Goal: Find specific page/section: Find specific page/section

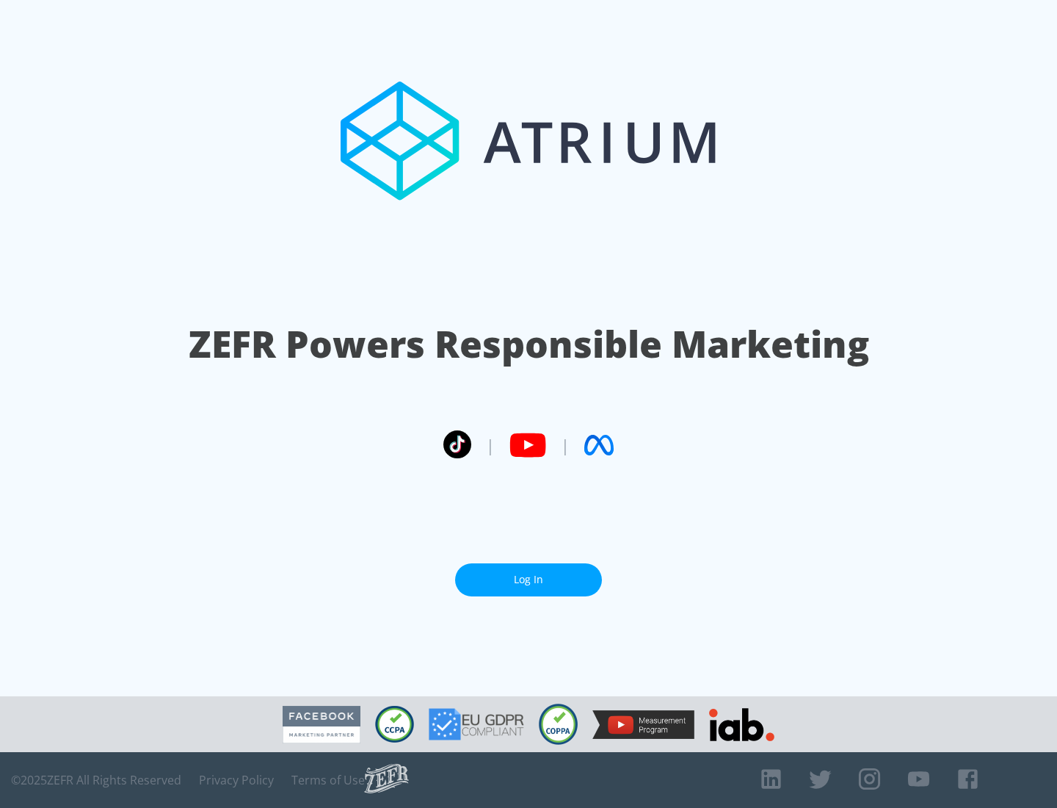
click at [529, 573] on link "Log In" at bounding box center [528, 579] width 147 height 33
